Goal: Find contact information: Find contact information

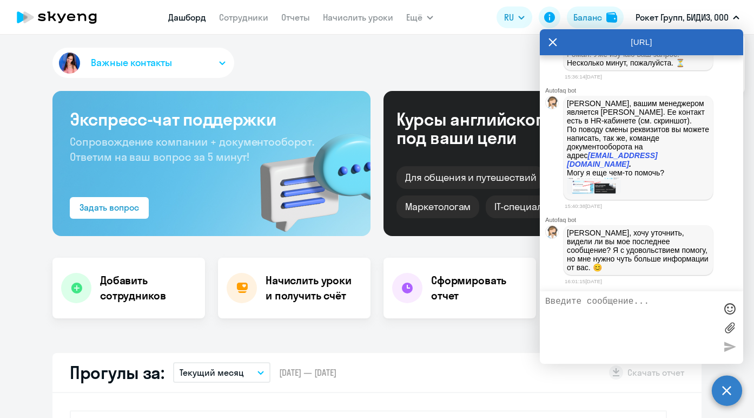
scroll to position [2825, 0]
type textarea "[PERSON_NAME] просто не отвечает хорошо, спасибо"
click at [733, 344] on div at bounding box center [730, 346] width 16 height 16
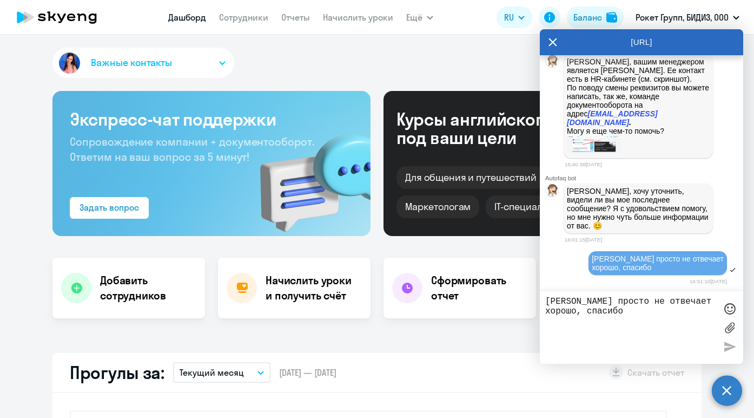
drag, startPoint x: 665, startPoint y: 165, endPoint x: 566, endPoint y: 121, distance: 108.3
click at [566, 121] on div "[PERSON_NAME], вашим менеджером является [PERSON_NAME]. Ее контакт есть в HR-ка…" at bounding box center [638, 105] width 149 height 103
copy p "[EMAIL_ADDRESS][DOMAIN_NAME] ."
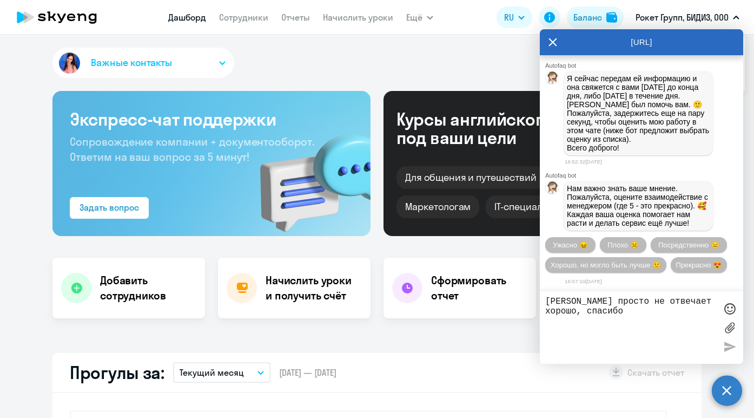
scroll to position [3116, 0]
click at [550, 41] on icon at bounding box center [553, 42] width 9 height 26
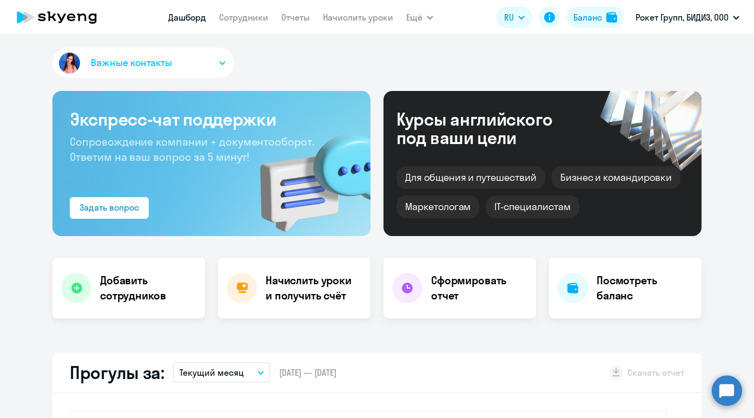
click at [144, 61] on span "Важные контакты" at bounding box center [131, 63] width 81 height 14
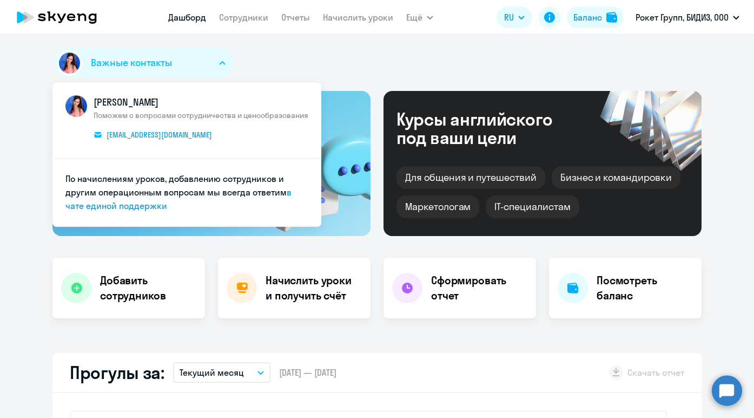
click at [75, 106] on img at bounding box center [76, 106] width 22 height 22
click at [355, 46] on div "Важные контакты [PERSON_NAME] Поможем с вопросами сотрудничества и ценообразова…" at bounding box center [377, 226] width 754 height 383
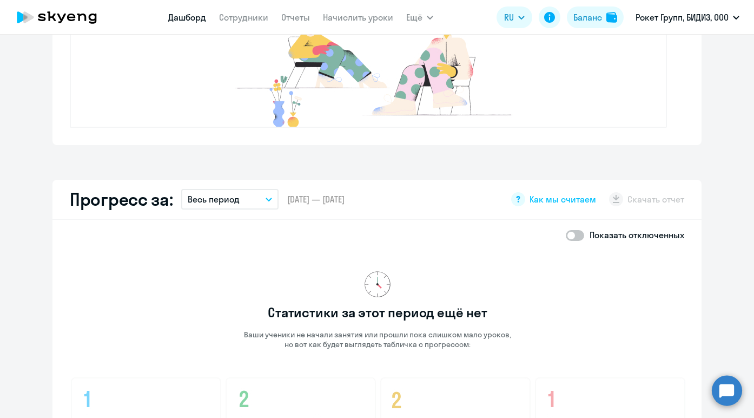
scroll to position [0, 0]
